Goal: Information Seeking & Learning: Learn about a topic

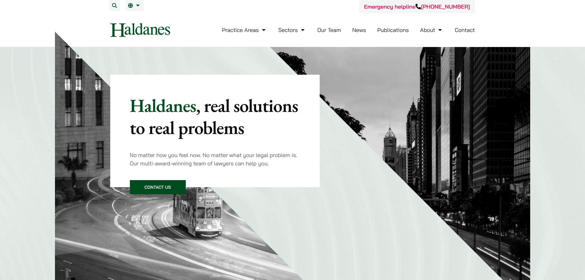
click at [361, 27] on link "News" at bounding box center [359, 29] width 14 height 7
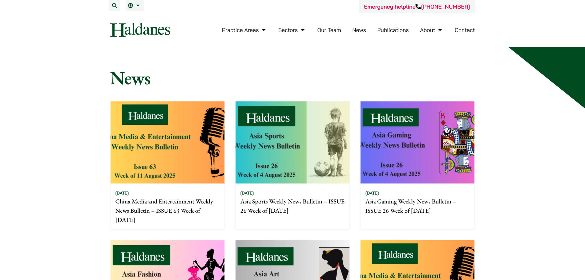
click at [188, 143] on img at bounding box center [168, 142] width 114 height 82
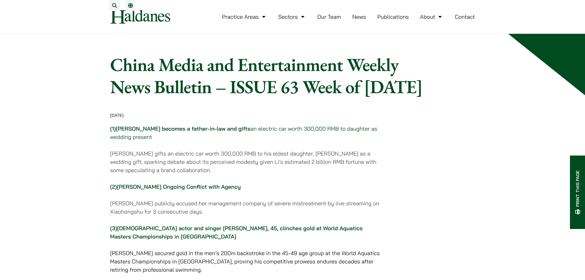
drag, startPoint x: 441, startPoint y: 105, endPoint x: 409, endPoint y: 65, distance: 50.6
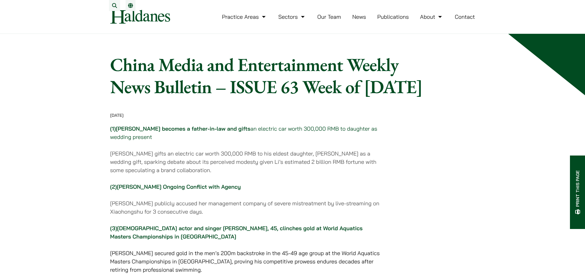
click at [358, 20] on link "News" at bounding box center [359, 16] width 14 height 7
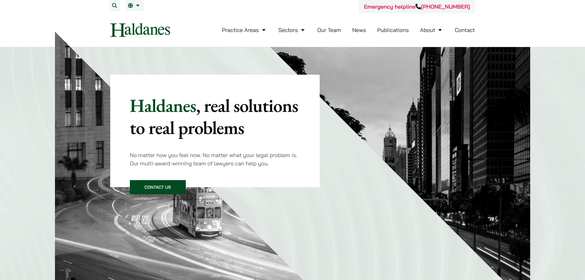
click at [358, 29] on link "News" at bounding box center [359, 29] width 14 height 7
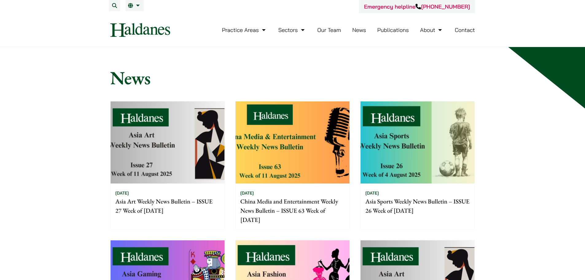
drag, startPoint x: 145, startPoint y: 122, endPoint x: 153, endPoint y: 120, distance: 8.1
click at [146, 122] on img at bounding box center [168, 142] width 114 height 82
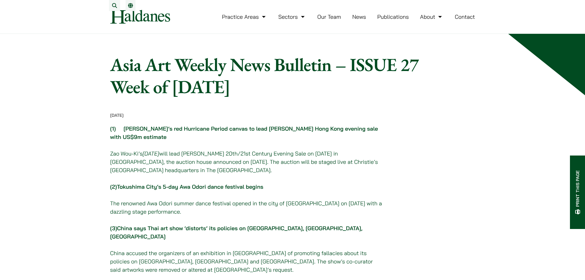
drag, startPoint x: 65, startPoint y: 102, endPoint x: 158, endPoint y: 66, distance: 99.1
click at [363, 20] on link "News" at bounding box center [359, 16] width 14 height 7
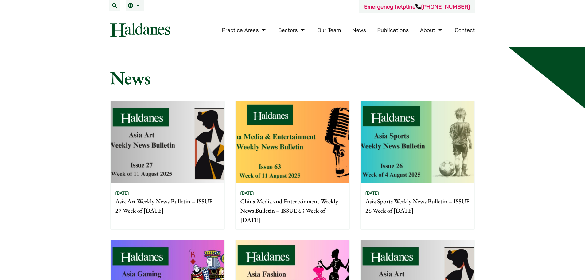
click at [332, 27] on link "Our Team" at bounding box center [329, 29] width 24 height 7
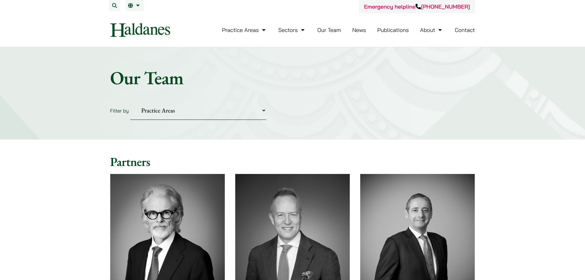
click at [358, 30] on link "News" at bounding box center [359, 29] width 14 height 7
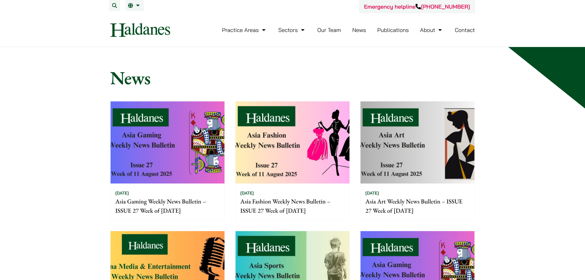
click at [158, 148] on img at bounding box center [168, 142] width 114 height 82
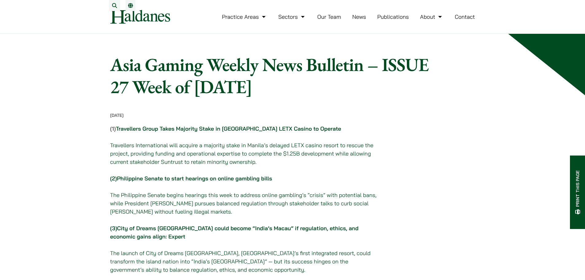
click at [518, 3] on header "Practice Areas Antitrust and Competition Law Civil Litigation & Dispute Resolut…" at bounding box center [292, 17] width 585 height 34
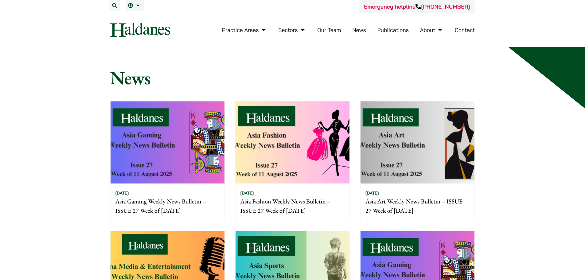
click at [328, 29] on link "Our Team" at bounding box center [329, 29] width 24 height 7
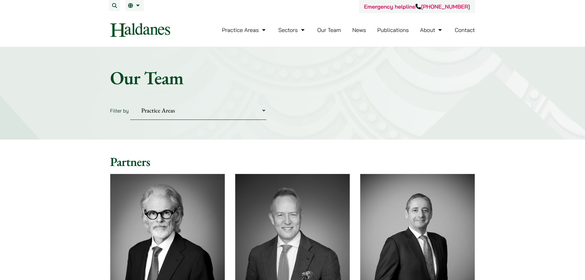
click at [361, 29] on link "News" at bounding box center [359, 29] width 14 height 7
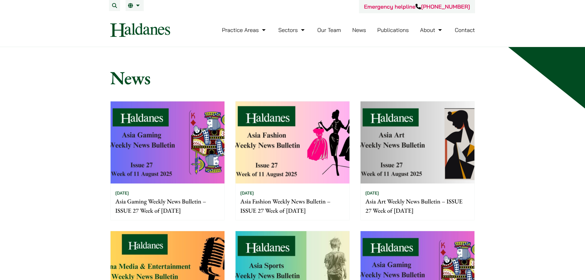
click at [409, 29] on ul "Practice Areas Antitrust and Competition Law Civil Litigation & Dispute Resolut…" at bounding box center [348, 29] width 253 height 13
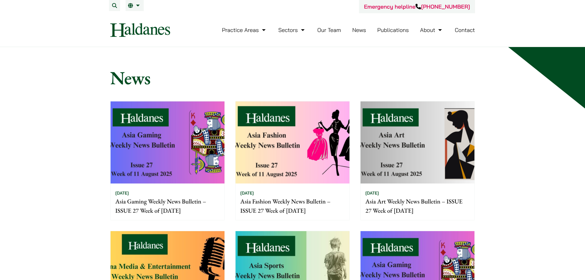
click at [401, 30] on link "Publications" at bounding box center [393, 29] width 32 height 7
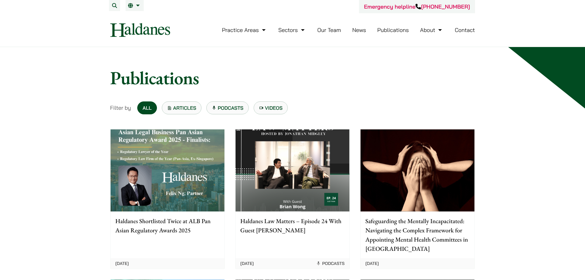
click at [356, 29] on link "News" at bounding box center [359, 29] width 14 height 7
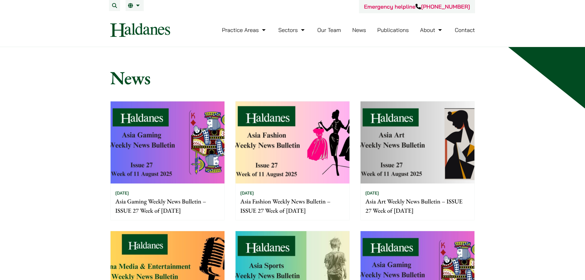
click at [383, 29] on link "Publications" at bounding box center [393, 29] width 32 height 7
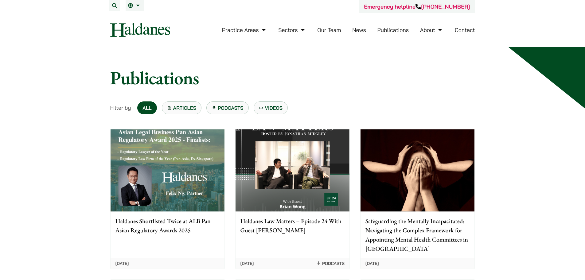
click at [361, 27] on li "News" at bounding box center [359, 29] width 14 height 13
click at [361, 27] on link "News" at bounding box center [359, 29] width 14 height 7
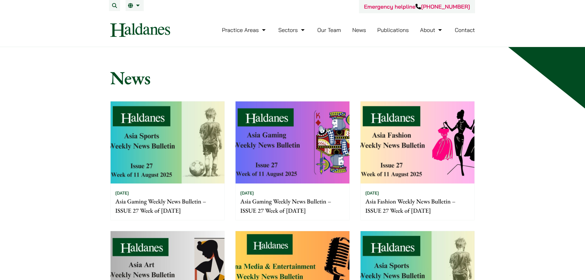
click at [169, 115] on img at bounding box center [168, 142] width 114 height 82
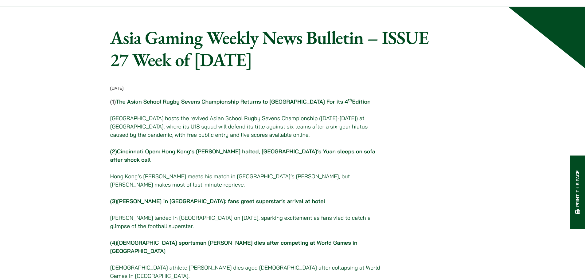
scroll to position [153, 0]
